Goal: Task Accomplishment & Management: Manage account settings

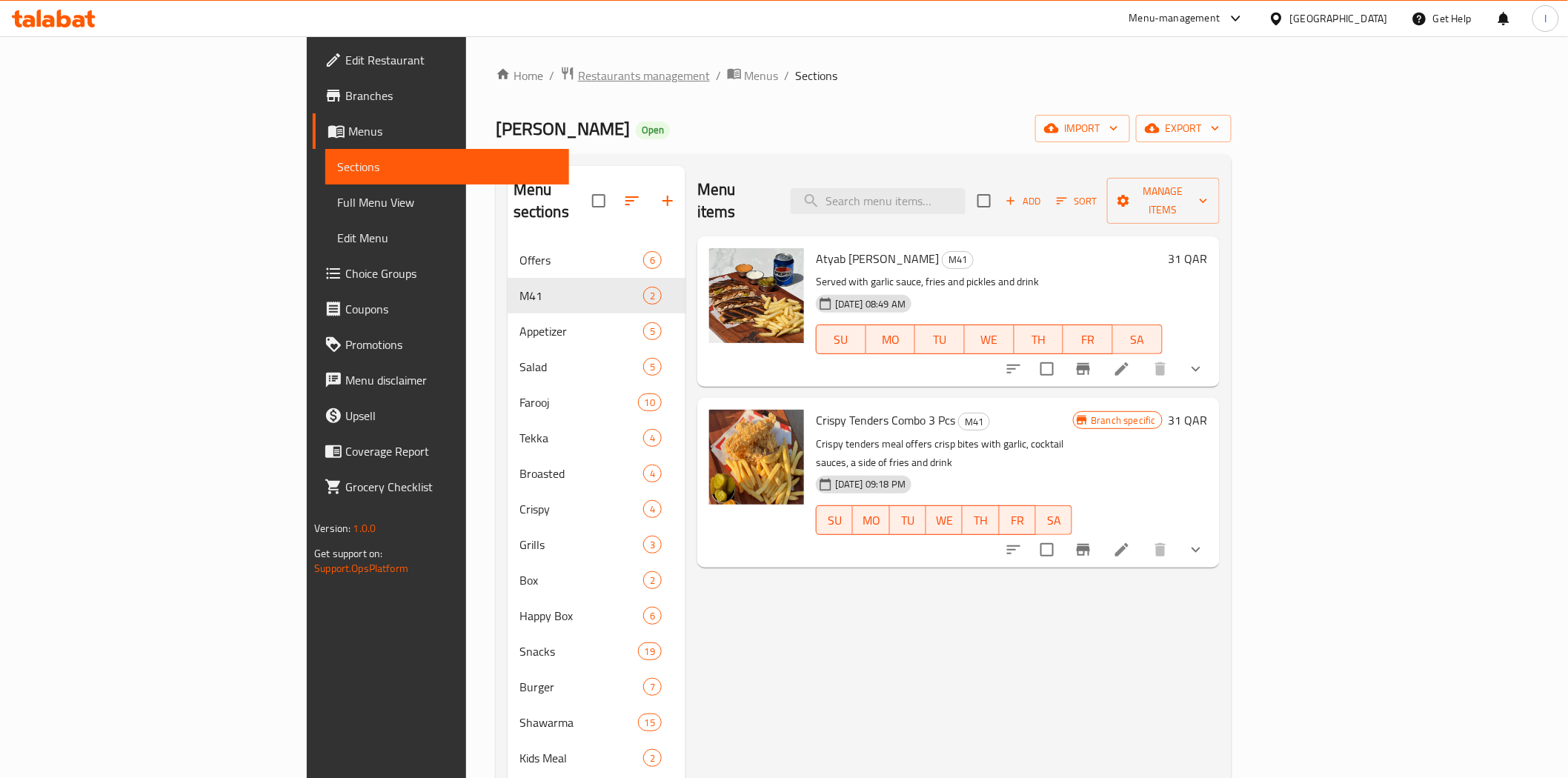
click at [578, 76] on span "Restaurants management" at bounding box center [643, 75] width 132 height 17
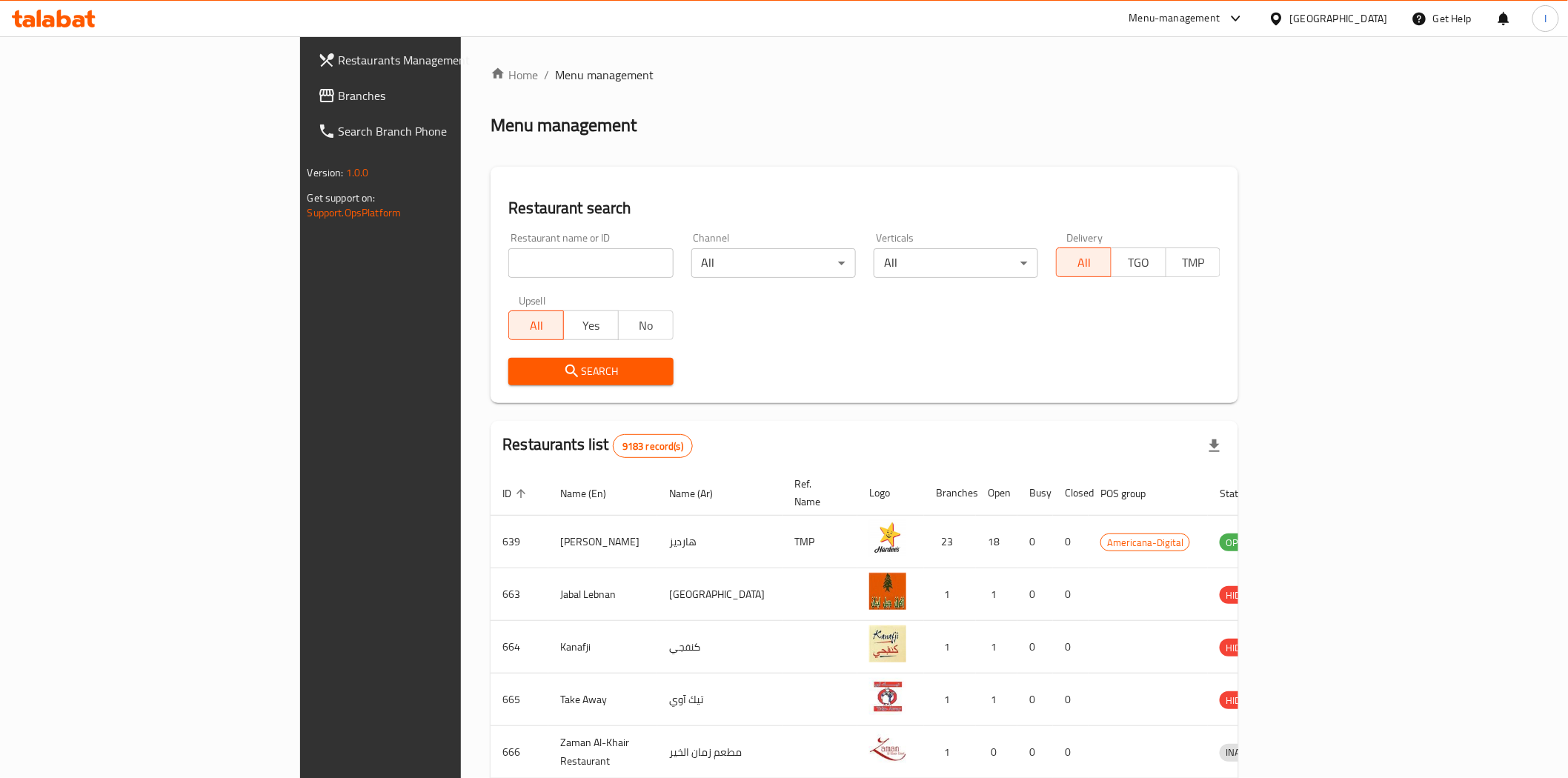
click at [508, 265] on input "search" at bounding box center [590, 263] width 165 height 29
paste input "24214"
type input "24214"
click at [552, 366] on span "Search" at bounding box center [590, 372] width 141 height 18
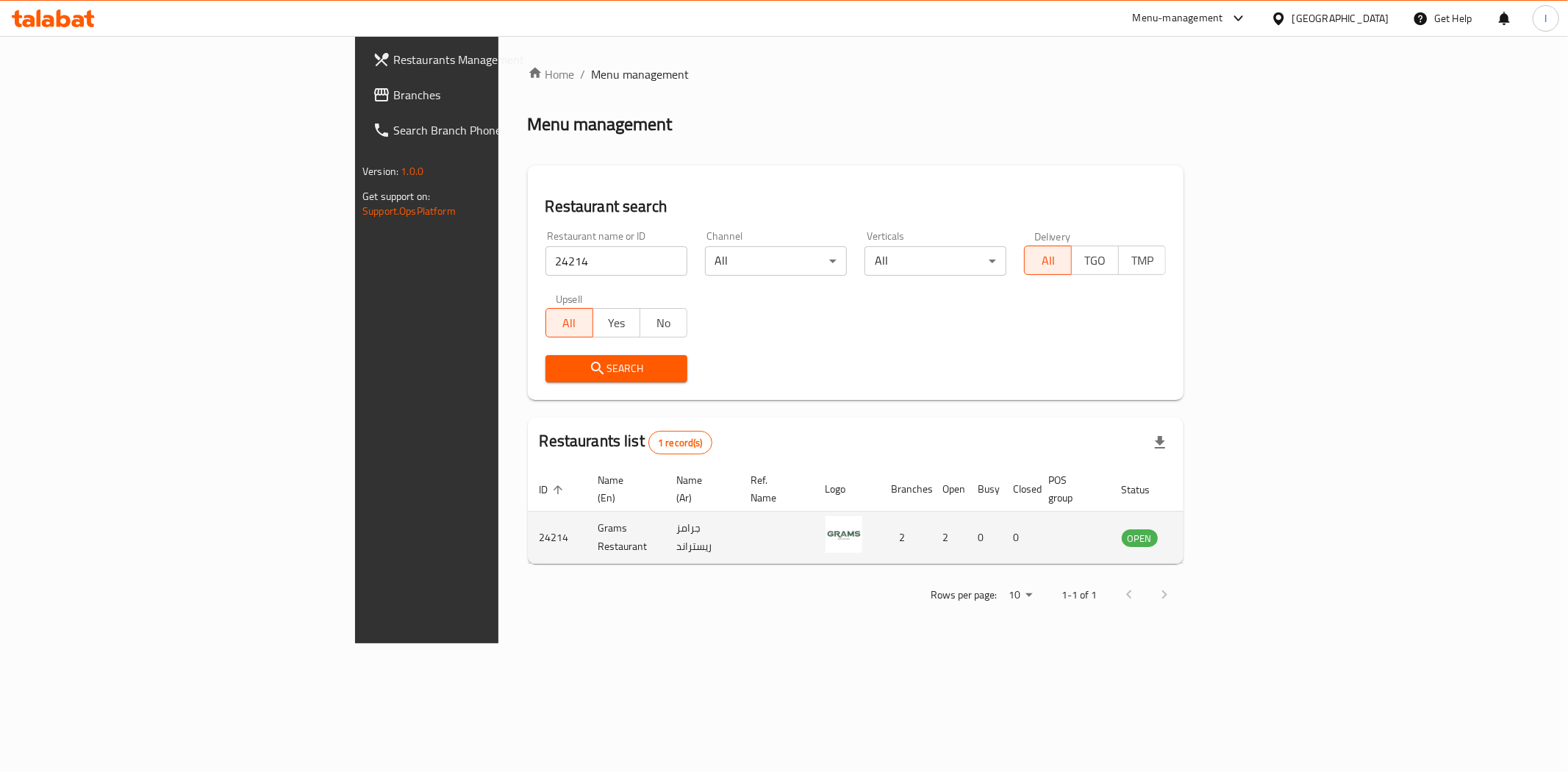
click at [1214, 535] on icon "enhanced table" at bounding box center [1212, 538] width 5 height 5
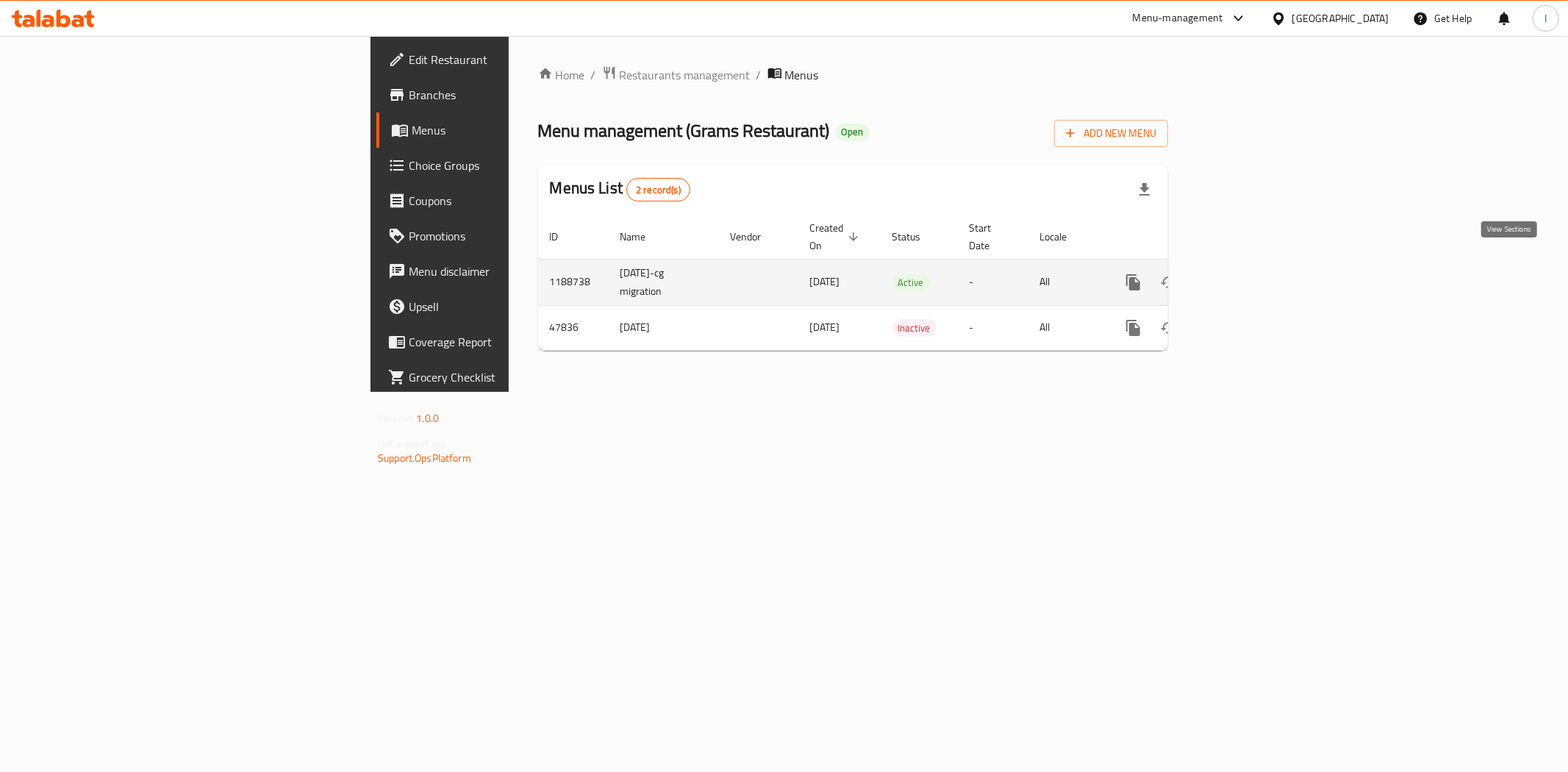
click at [1258, 267] on link "enhanced table" at bounding box center [1239, 282] width 36 height 36
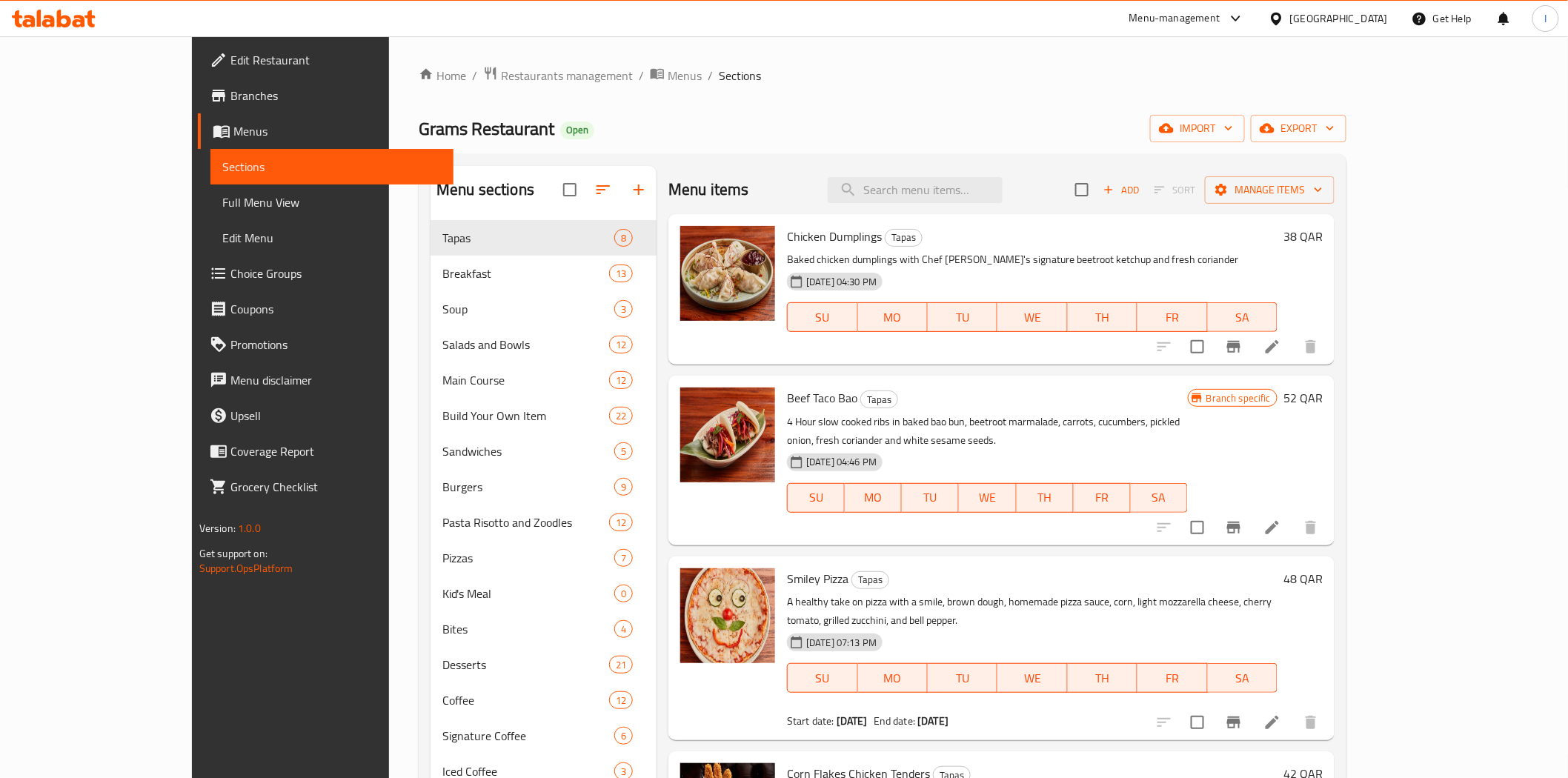
click at [56, 15] on icon at bounding box center [53, 17] width 84 height 17
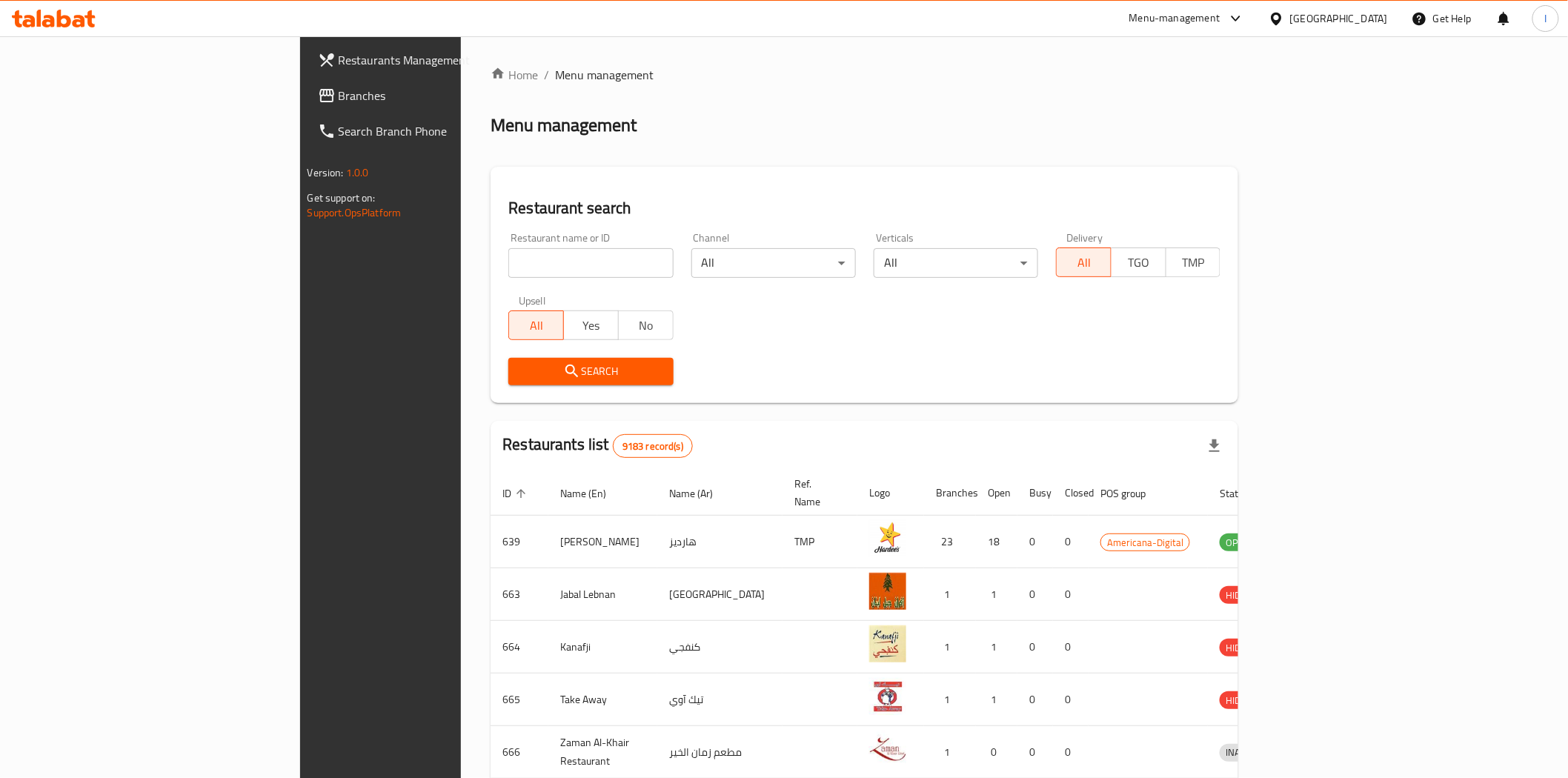
click at [508, 254] on input "search" at bounding box center [590, 263] width 165 height 29
paste input "696575"
type input "696575"
click at [535, 364] on span "Search" at bounding box center [590, 372] width 141 height 18
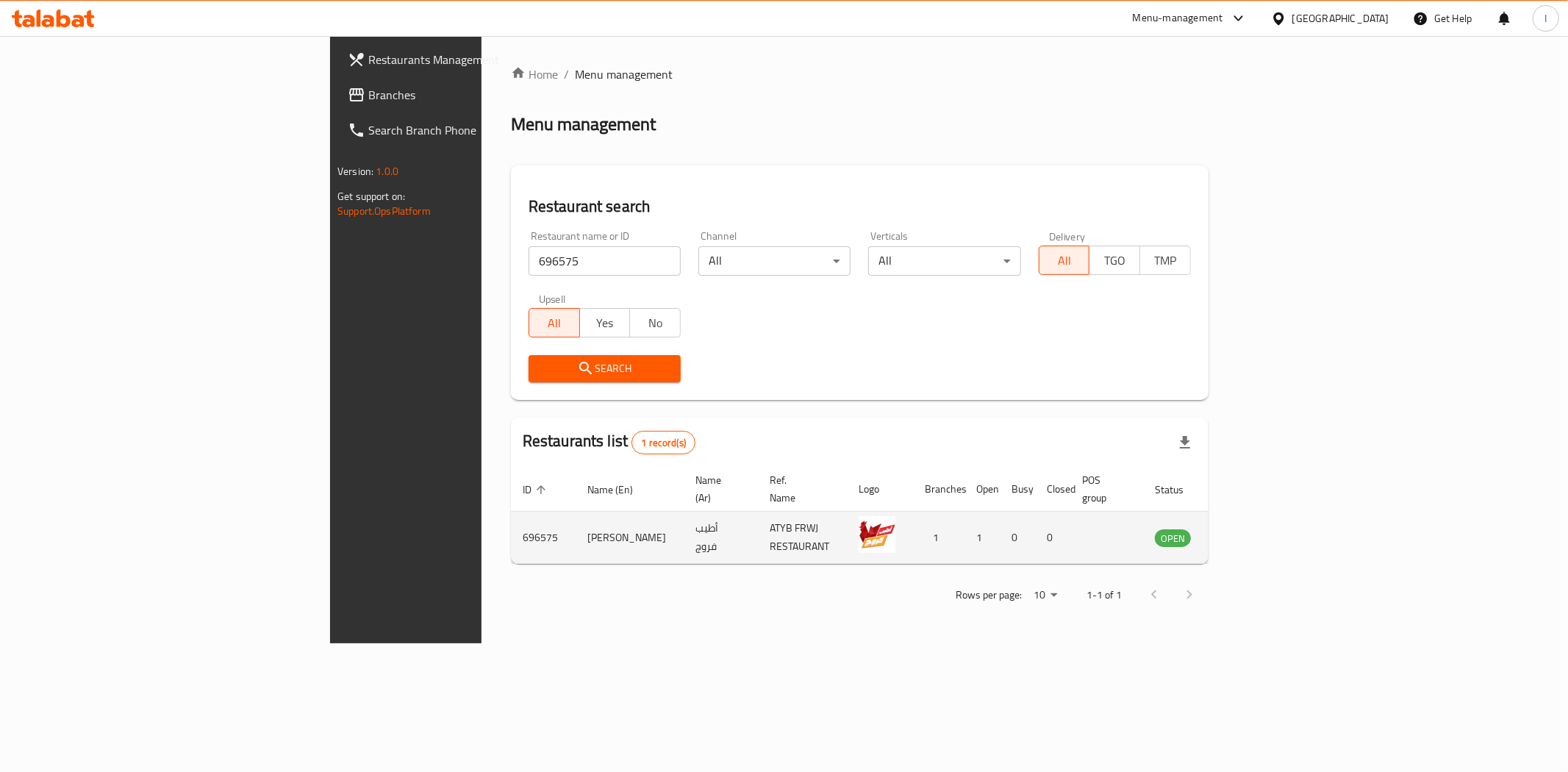
click at [1249, 533] on icon "enhanced table" at bounding box center [1241, 539] width 16 height 13
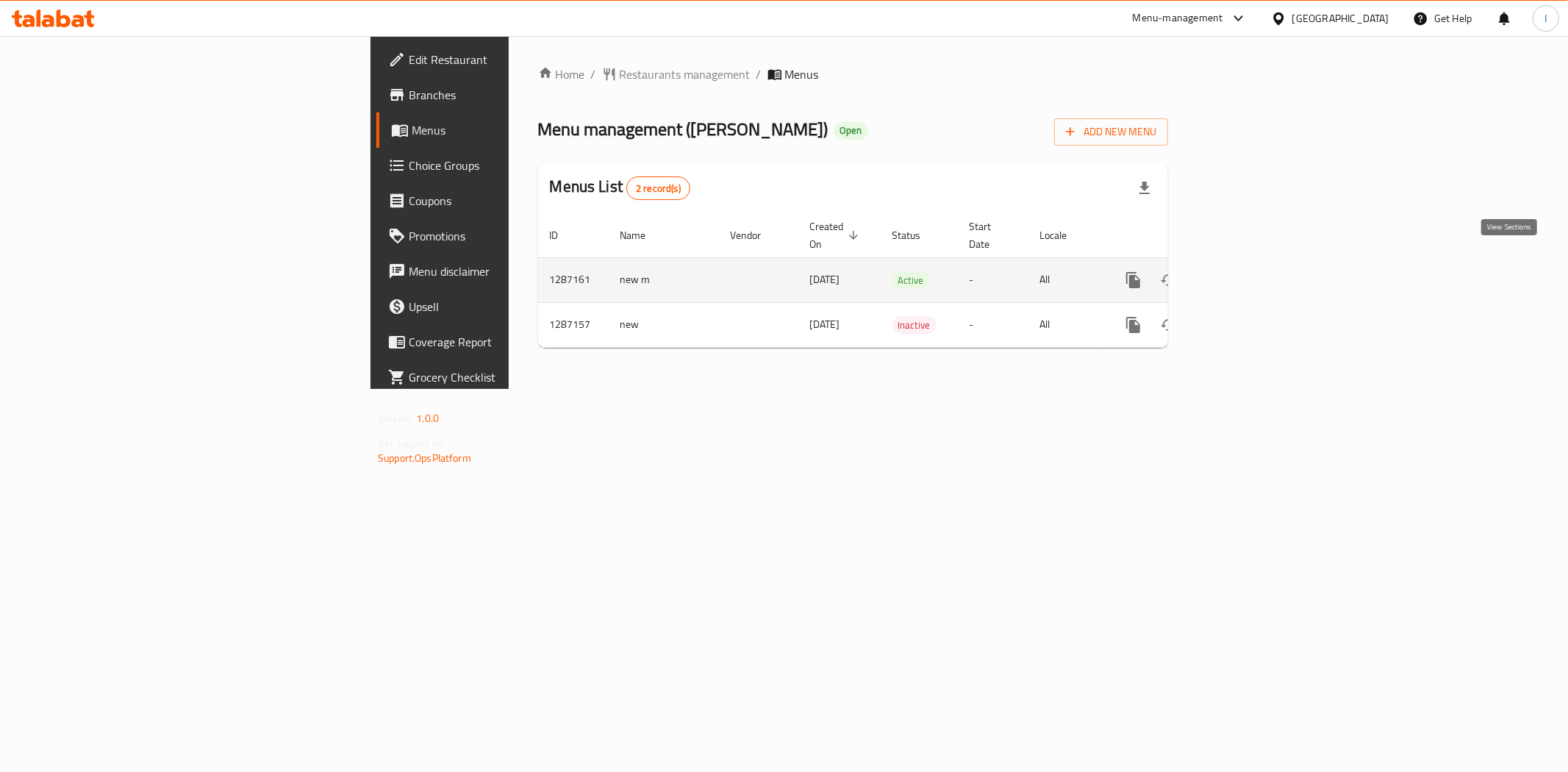
click at [1248, 271] on icon "enhanced table" at bounding box center [1239, 280] width 17 height 17
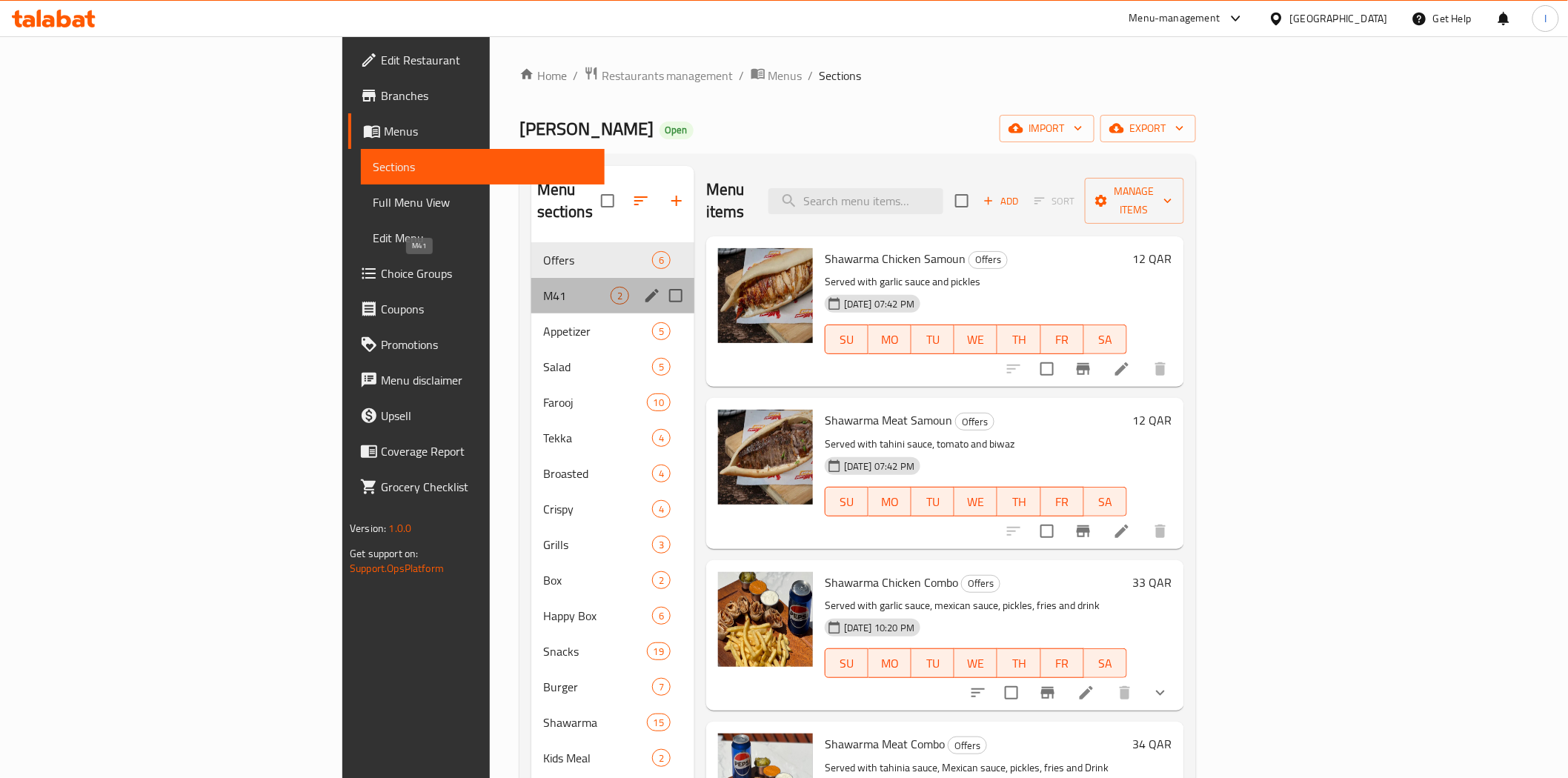
click at [543, 287] on span "M41" at bounding box center [576, 296] width 67 height 17
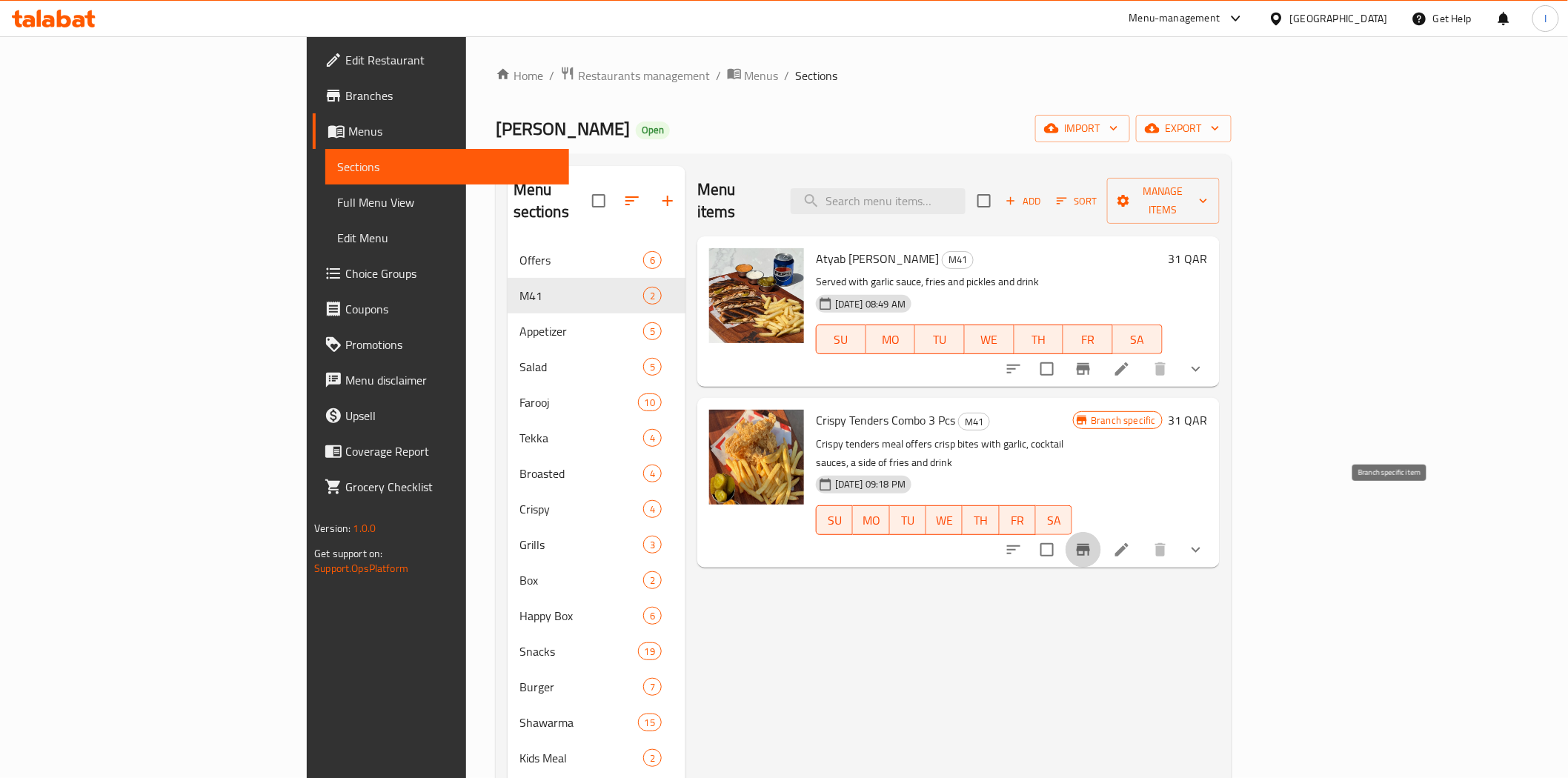
click at [1090, 544] on icon "Branch-specific-item" at bounding box center [1083, 550] width 13 height 12
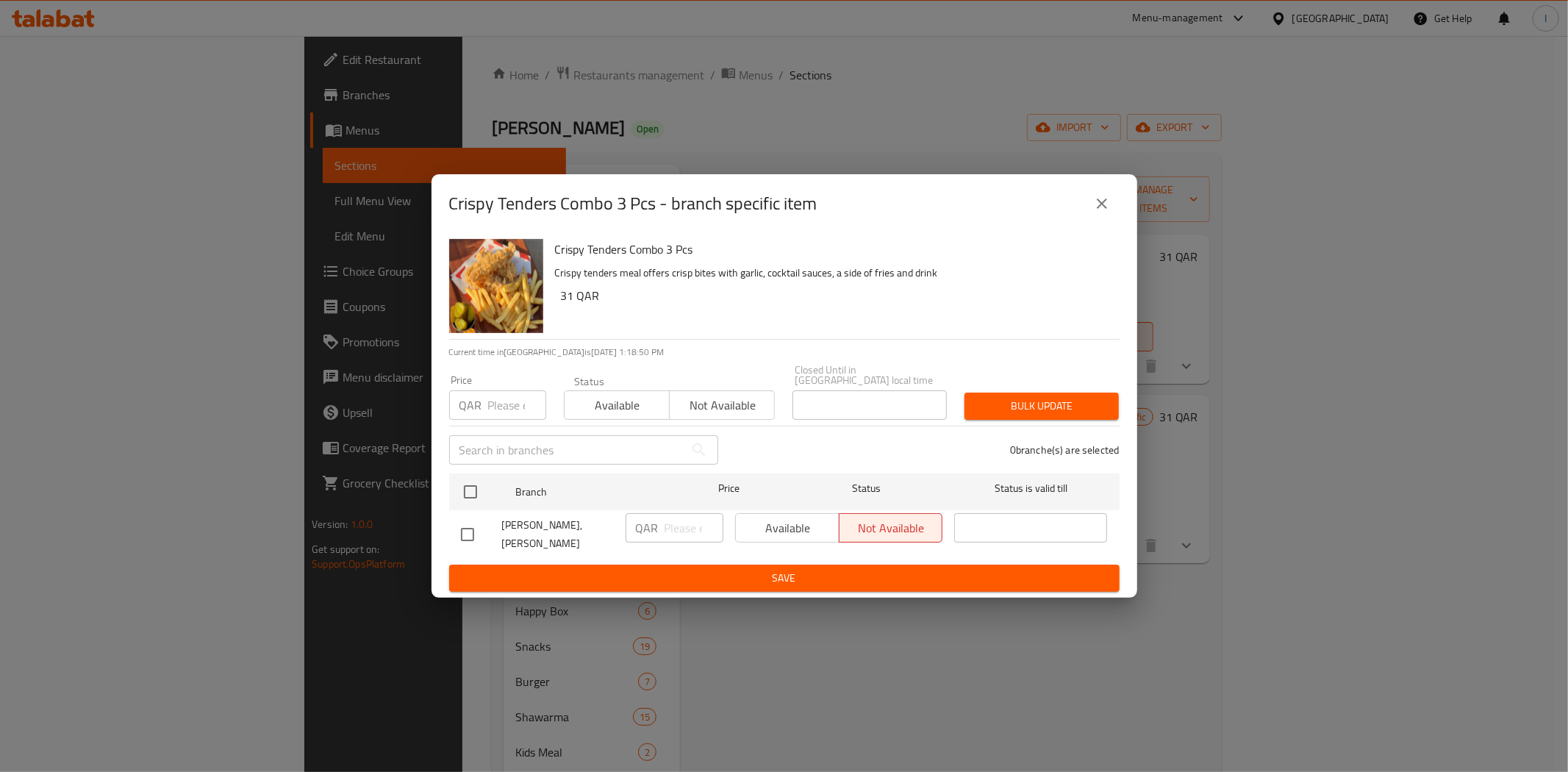
click at [470, 530] on input "checkbox" at bounding box center [468, 534] width 31 height 31
checkbox input "true"
click at [779, 519] on span "Available" at bounding box center [787, 528] width 92 height 21
click at [779, 572] on span "Save" at bounding box center [784, 578] width 647 height 18
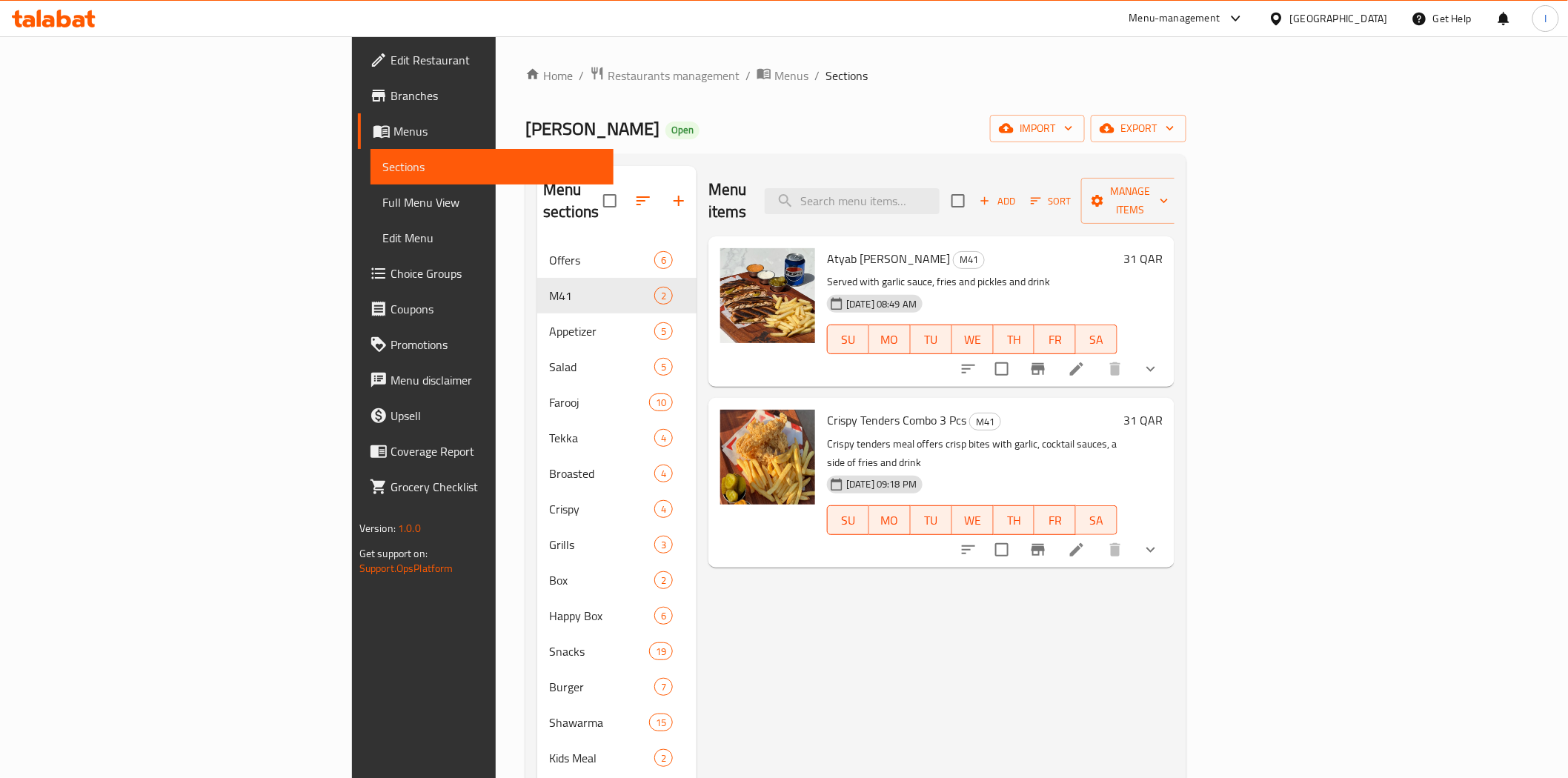
click at [50, 19] on icon at bounding box center [53, 17] width 84 height 17
